Goal: Information Seeking & Learning: Learn about a topic

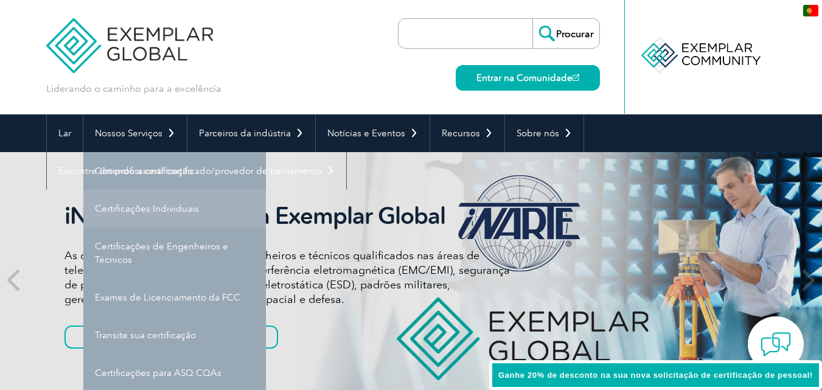
click at [170, 214] on link "Certificações Individuais" at bounding box center [174, 209] width 183 height 38
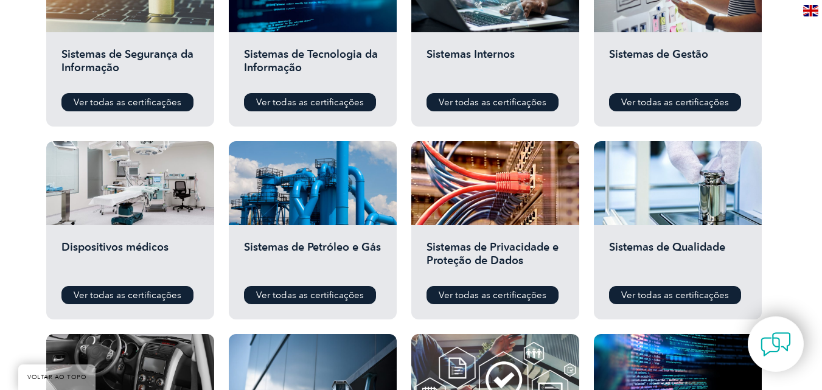
scroll to position [730, 0]
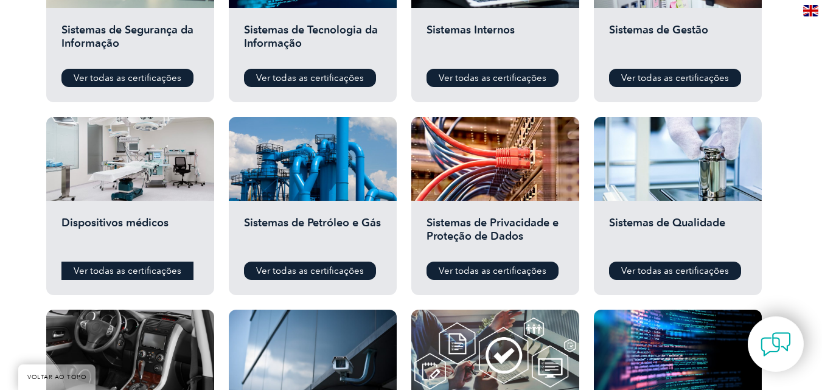
click at [152, 274] on font "Ver todas as certificações" at bounding box center [128, 270] width 108 height 11
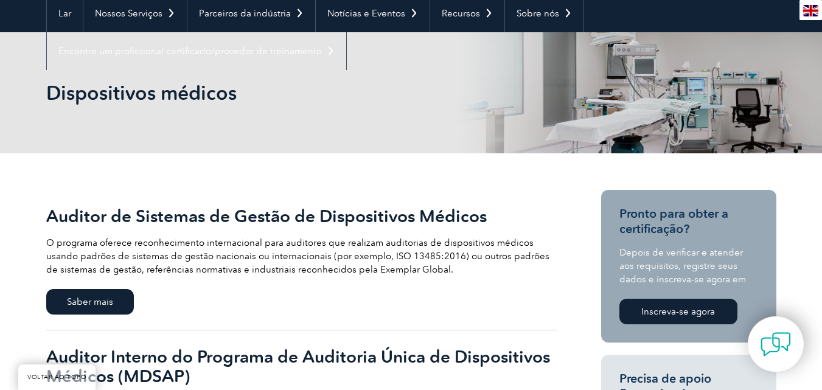
scroll to position [97, 0]
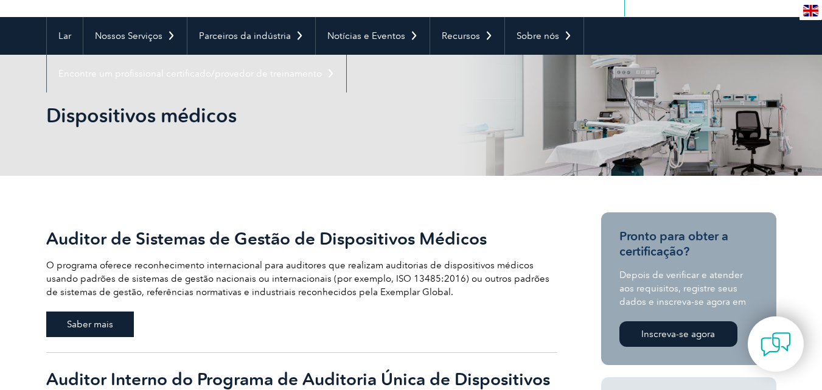
click at [61, 329] on span "Saber mais" at bounding box center [90, 324] width 88 height 26
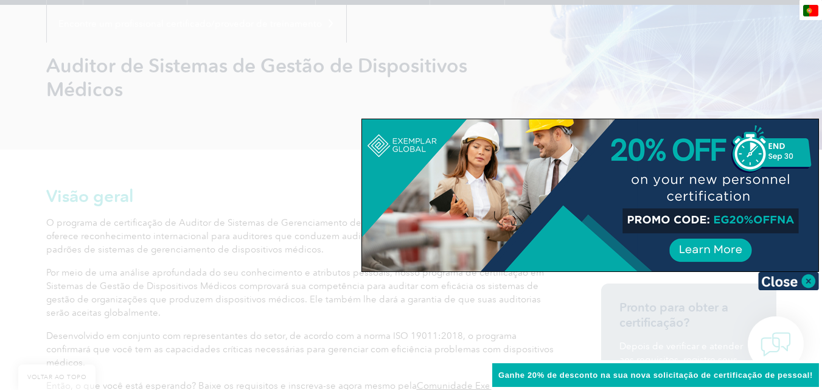
scroll to position [146, 0]
click at [807, 279] on img at bounding box center [788, 281] width 61 height 18
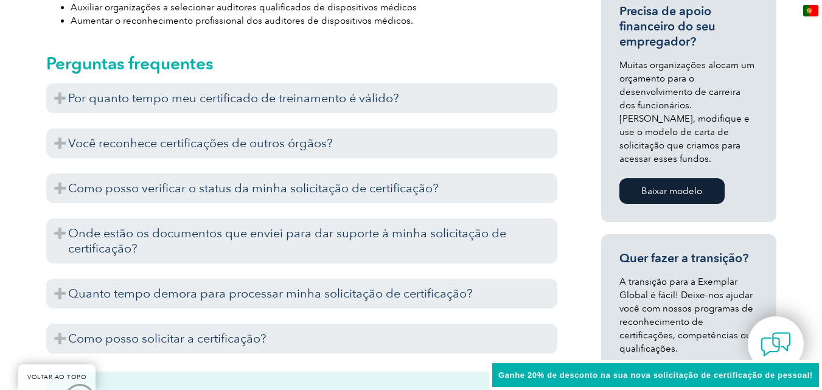
scroll to position [633, 0]
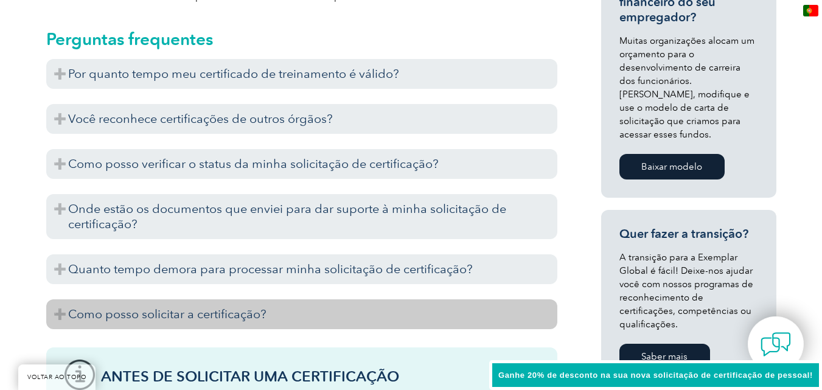
click at [209, 307] on font "Como posso solicitar a certificação?" at bounding box center [167, 314] width 198 height 15
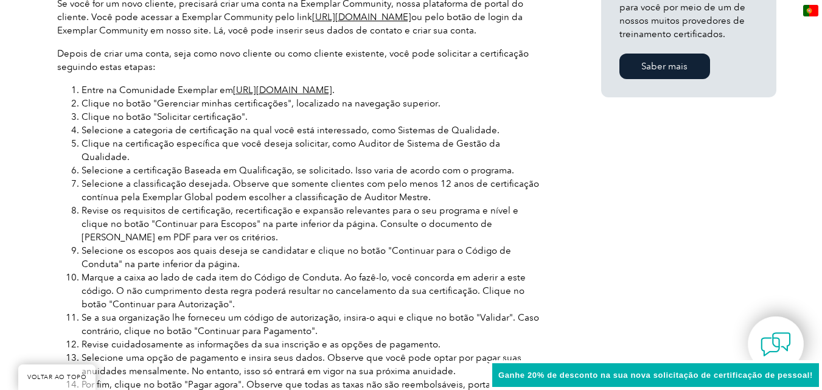
scroll to position [1095, 0]
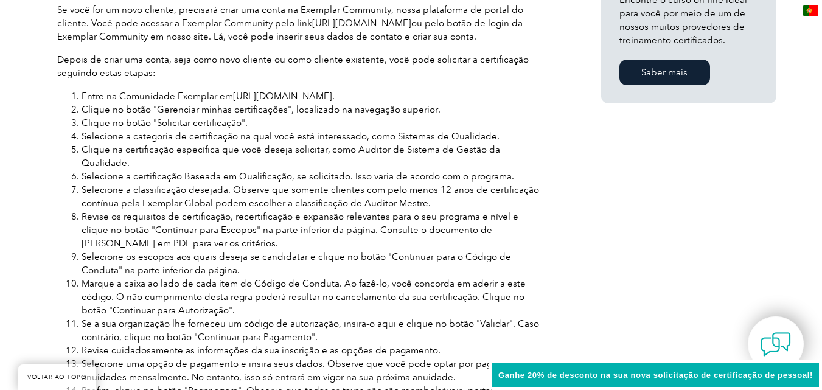
click at [332, 91] on font "https://community.exemplarglobal.org/" at bounding box center [282, 96] width 99 height 11
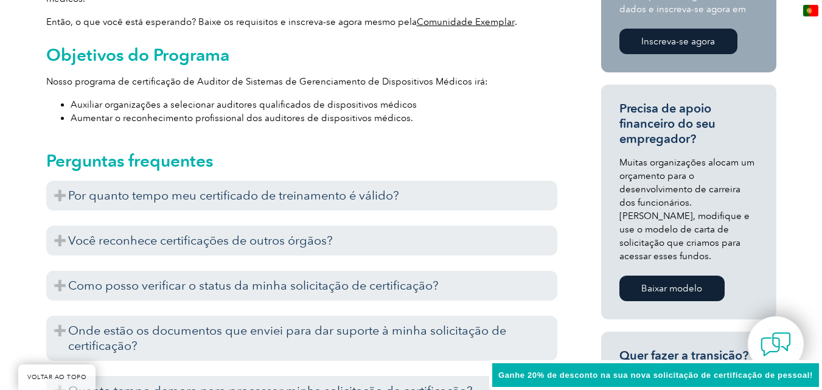
scroll to position [535, 0]
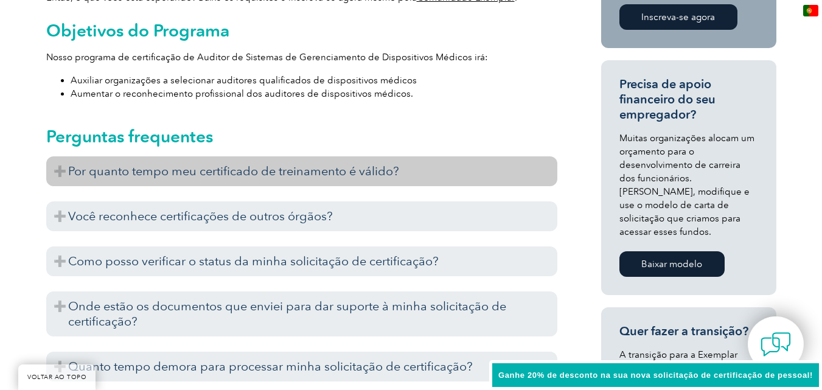
click at [219, 164] on font "Por quanto tempo meu certificado de treinamento é válido?" at bounding box center [233, 171] width 331 height 15
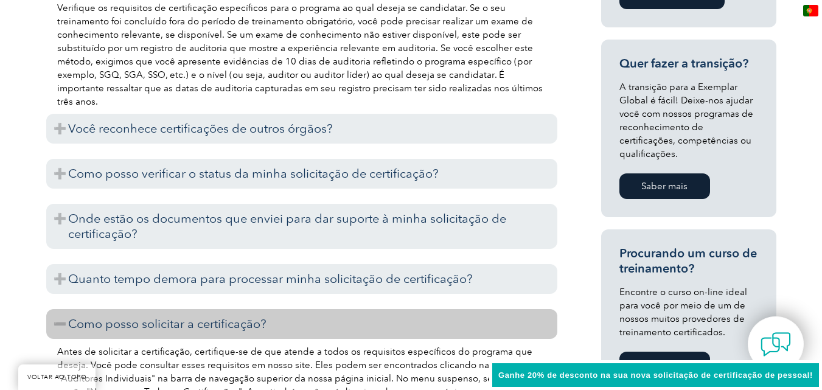
scroll to position [779, 0]
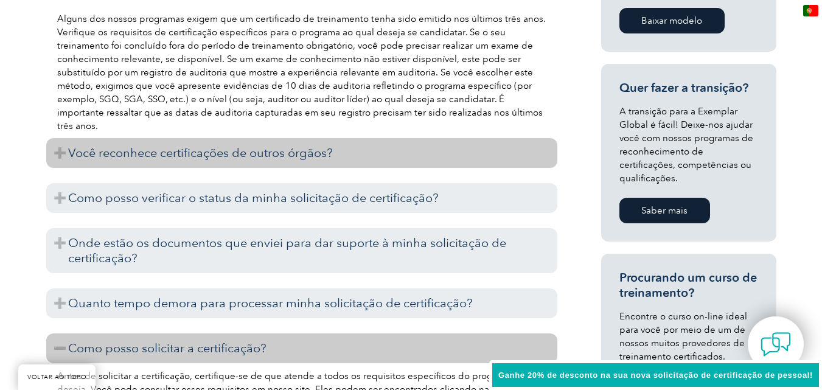
click at [186, 145] on font "Você reconhece certificações de outros órgãos?" at bounding box center [200, 152] width 265 height 15
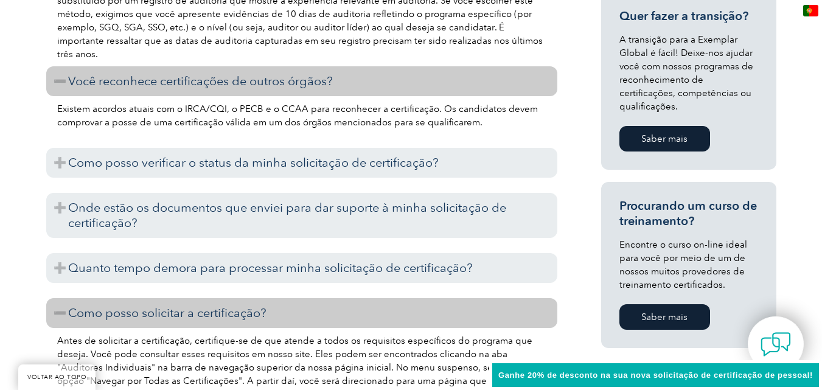
scroll to position [852, 0]
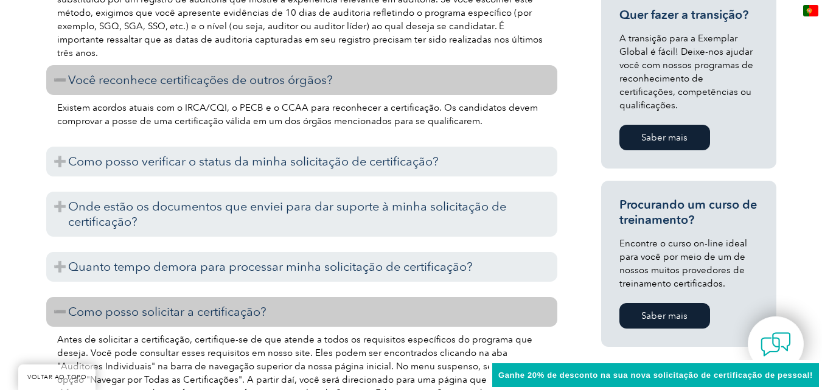
click at [667, 310] on font "Saber mais" at bounding box center [664, 315] width 46 height 11
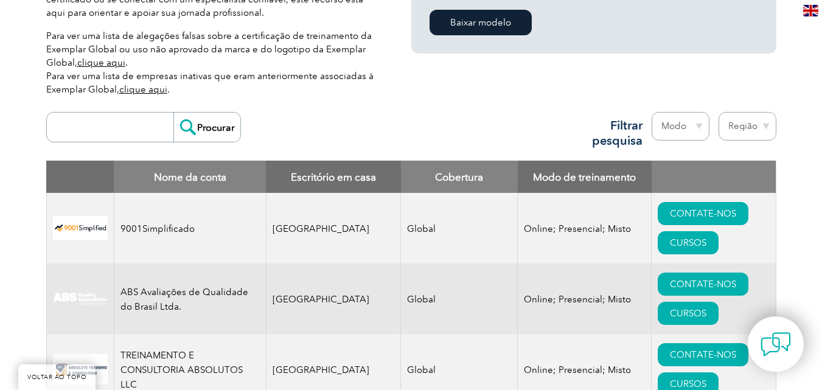
scroll to position [365, 0]
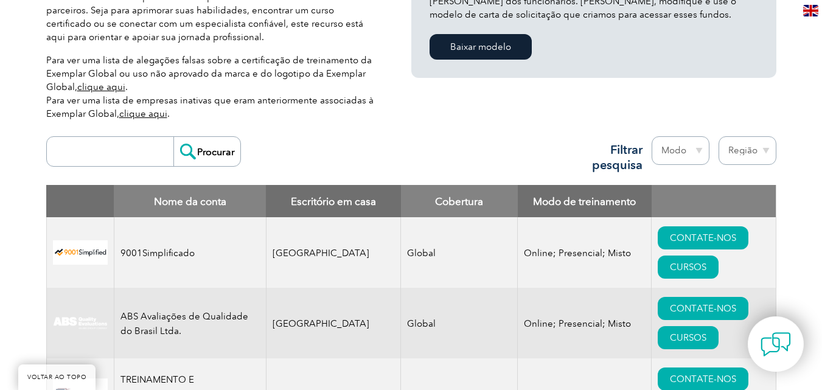
click at [122, 144] on input "search" at bounding box center [113, 151] width 120 height 29
type input "vesta"
click at [212, 147] on input "Procurar" at bounding box center [206, 151] width 67 height 29
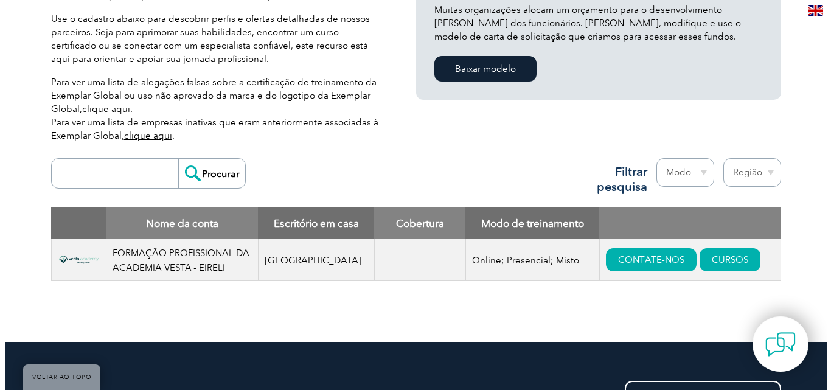
scroll to position [373, 0]
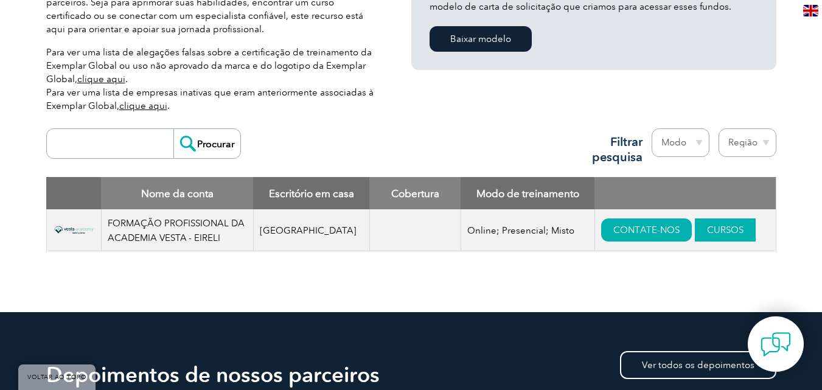
click at [698, 229] on link "CURSOS" at bounding box center [725, 229] width 61 height 23
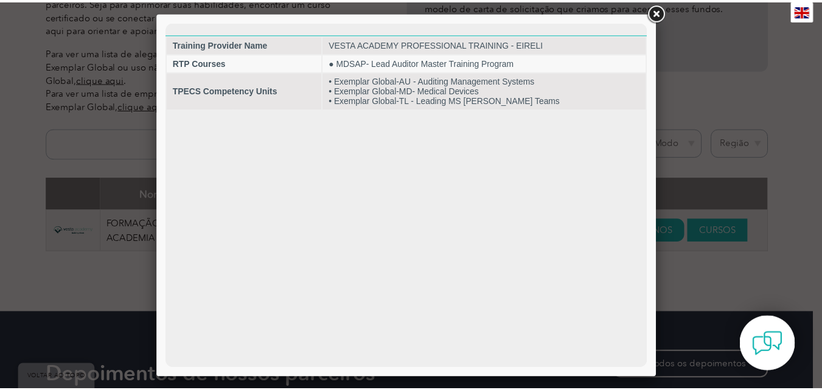
scroll to position [0, 0]
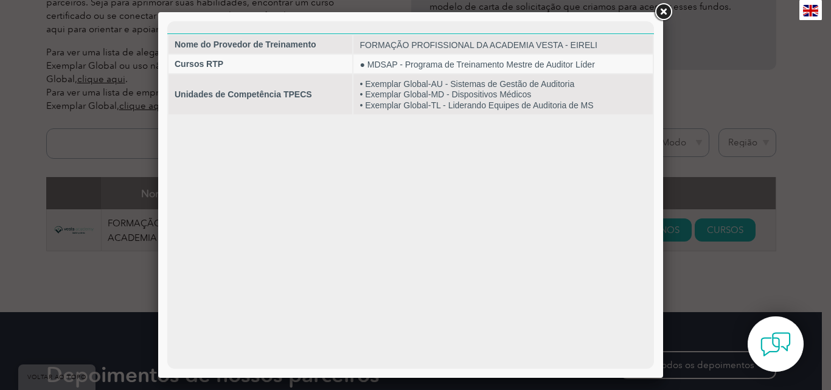
click at [667, 10] on link at bounding box center [663, 12] width 22 height 22
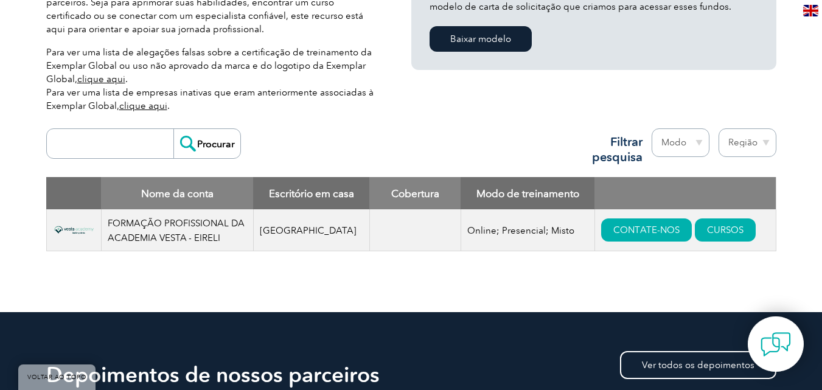
click at [68, 131] on input "search" at bounding box center [113, 143] width 120 height 29
type input "hsc"
click at [206, 137] on input "Procurar" at bounding box center [206, 143] width 67 height 29
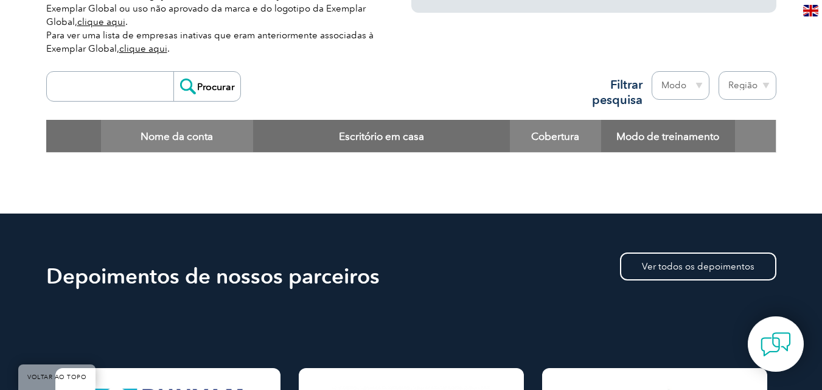
scroll to position [89, 0]
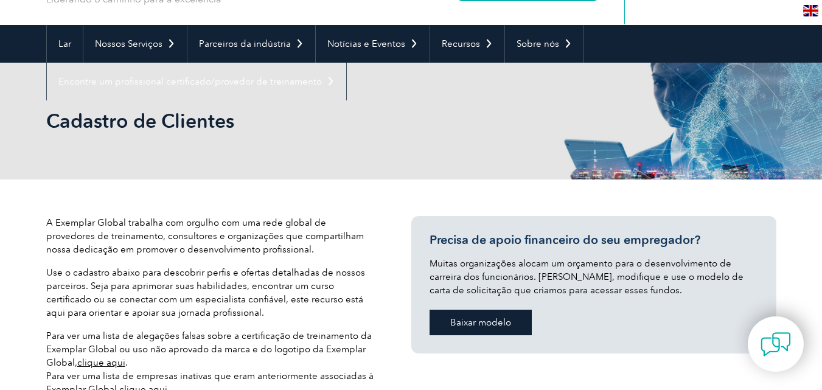
click at [471, 321] on font "Baixar modelo" at bounding box center [480, 322] width 61 height 11
